Goal: Task Accomplishment & Management: Complete application form

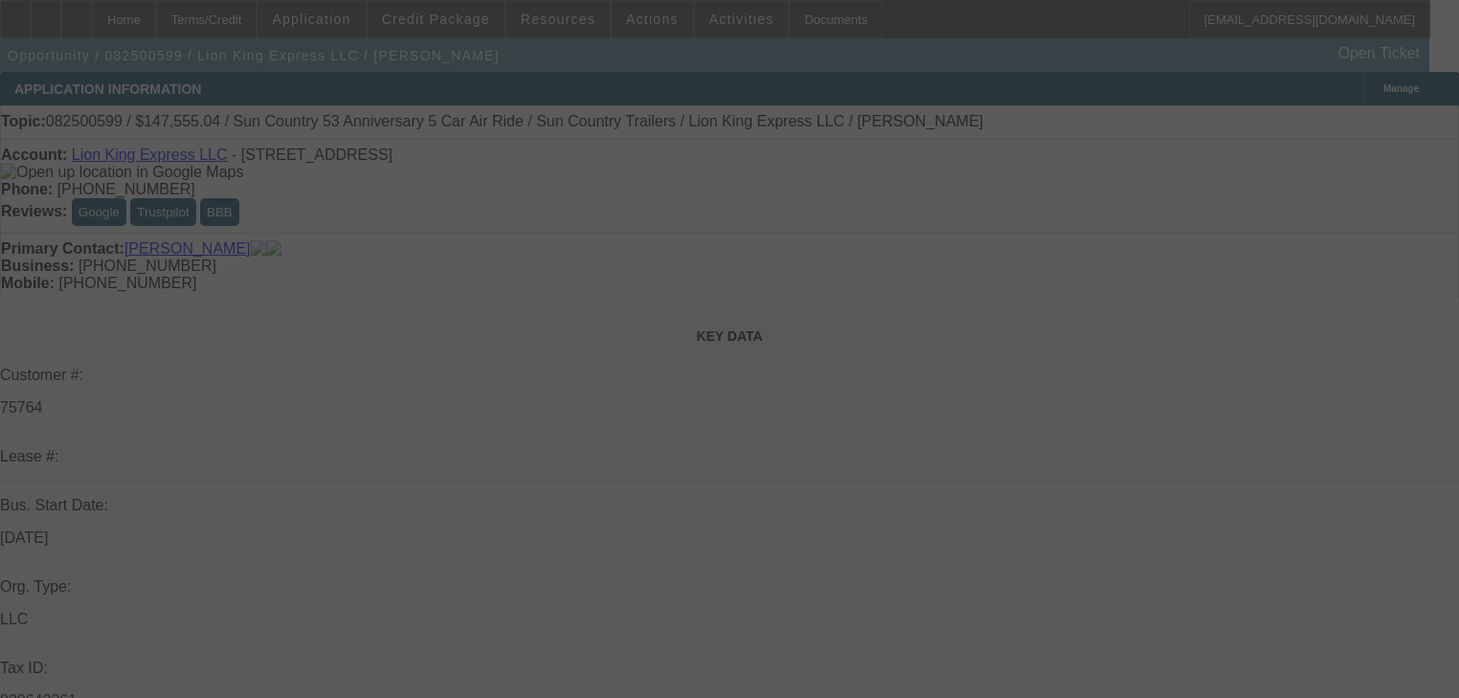
select select "0"
select select "6"
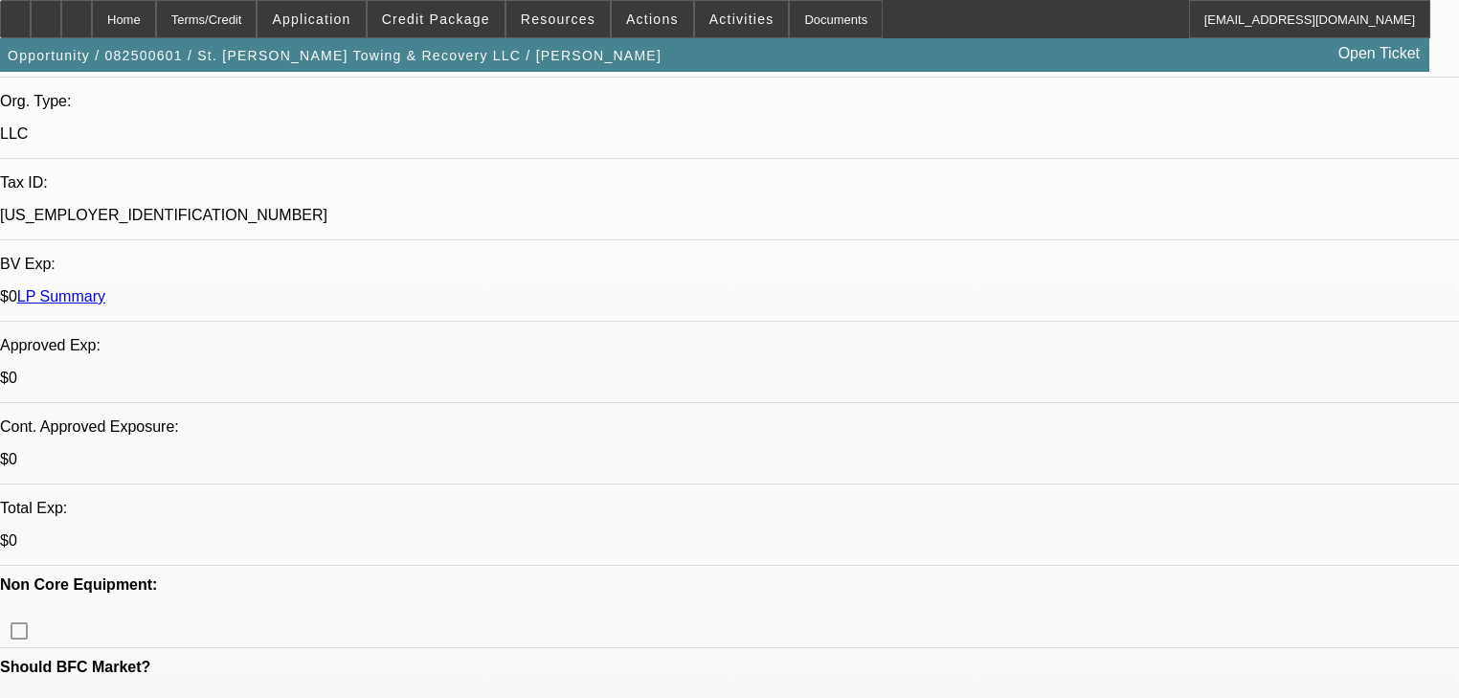
select select "0"
select select "2"
select select "0.1"
select select "4"
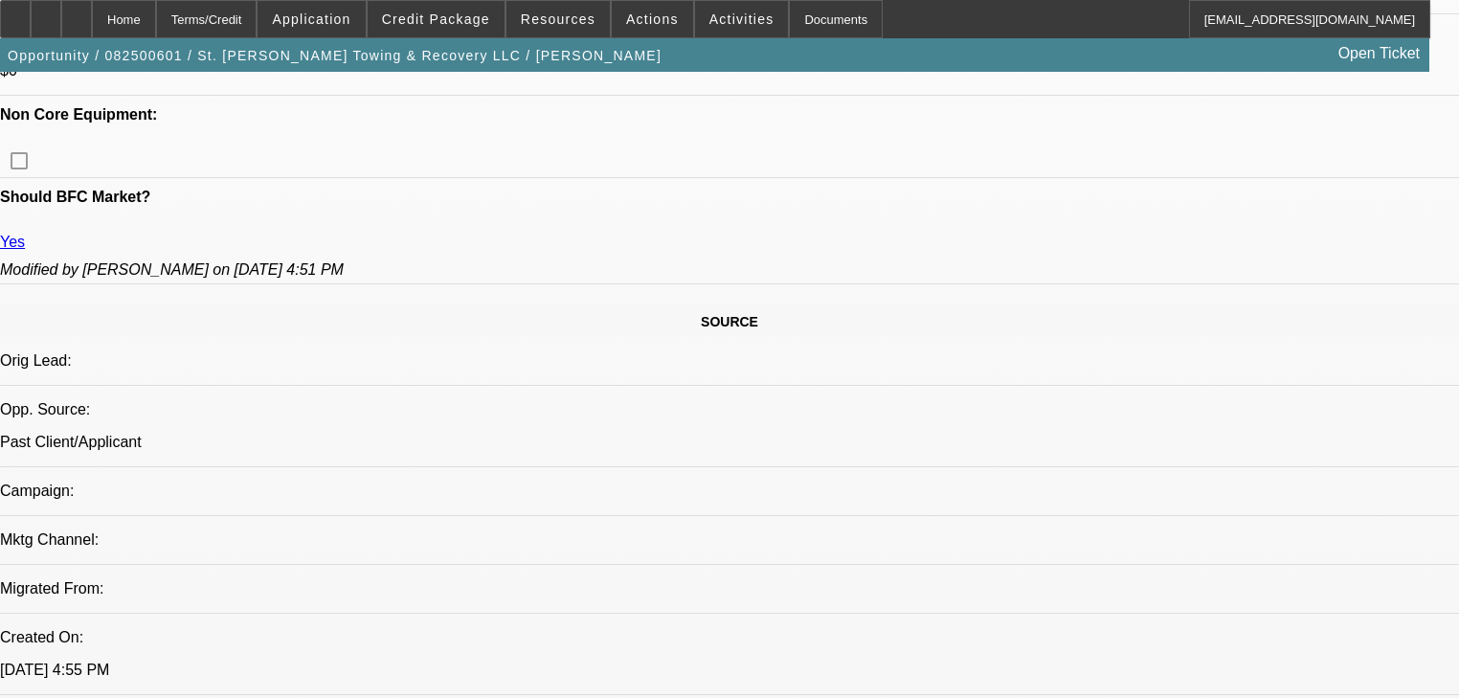
scroll to position [689, 0]
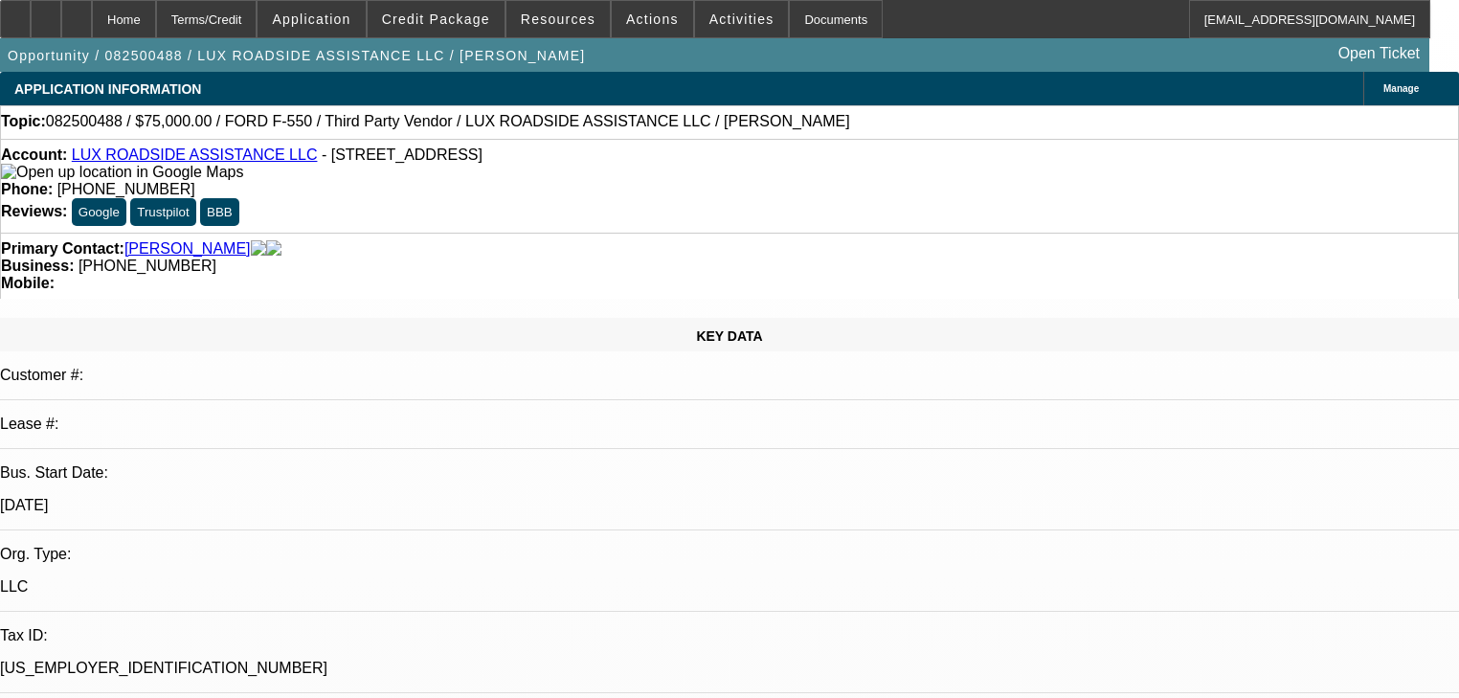
select select "0"
select select "6"
select select "0"
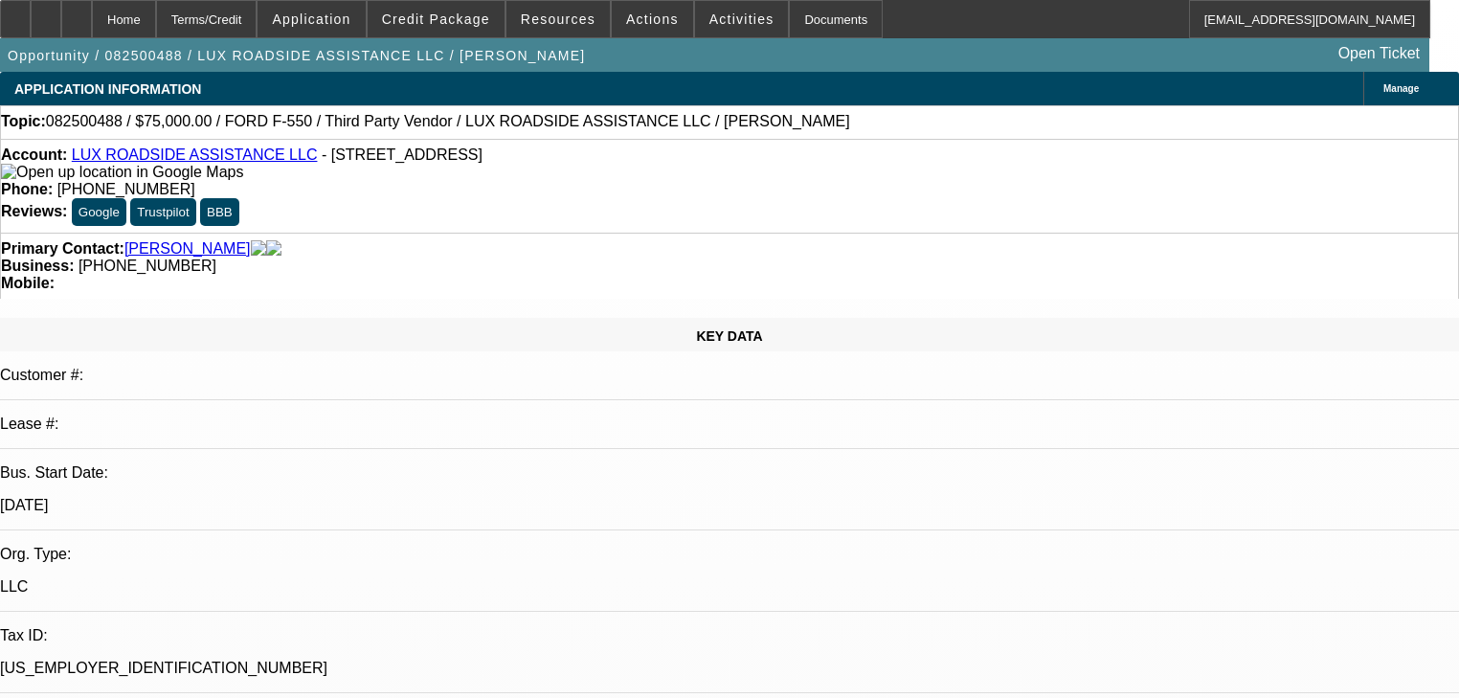
select select "0"
select select "6"
select select "0"
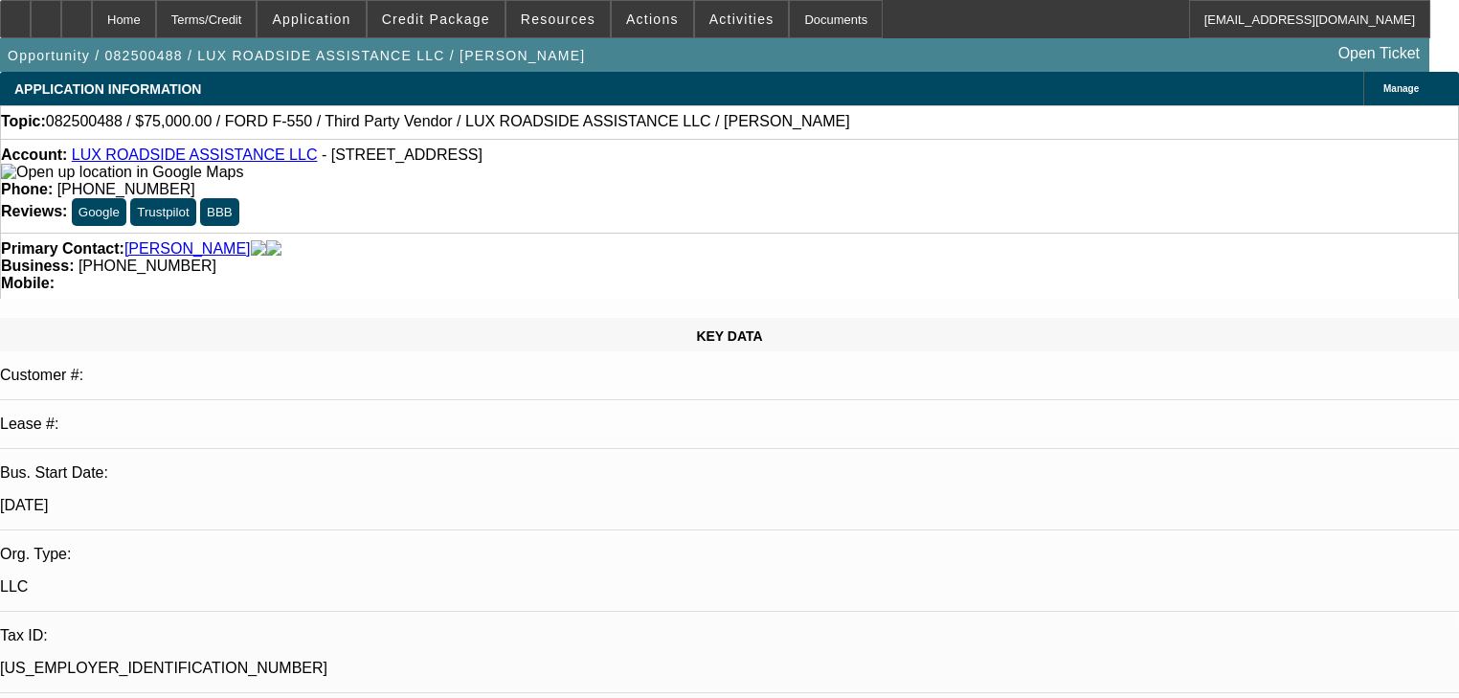
select select "0"
select select "6"
select select "0"
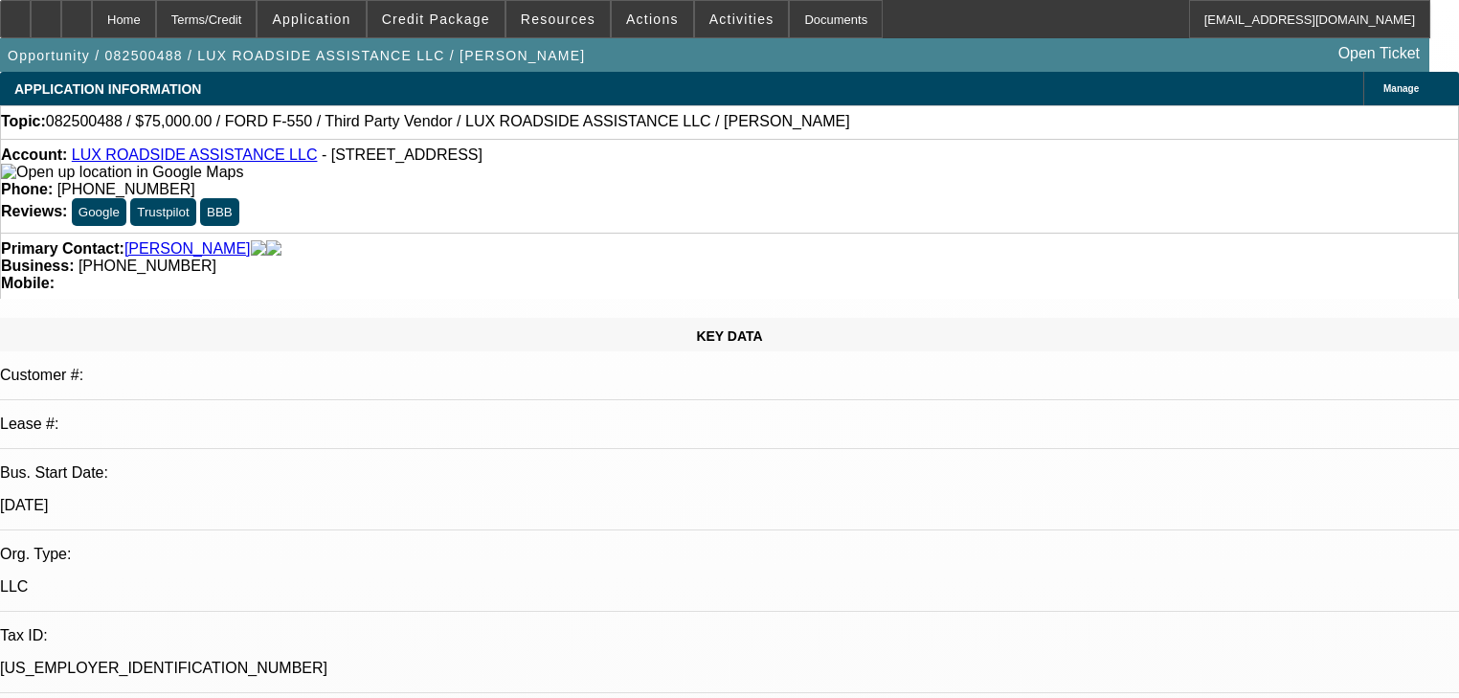
select select "6"
